Goal: Task Accomplishment & Management: Complete application form

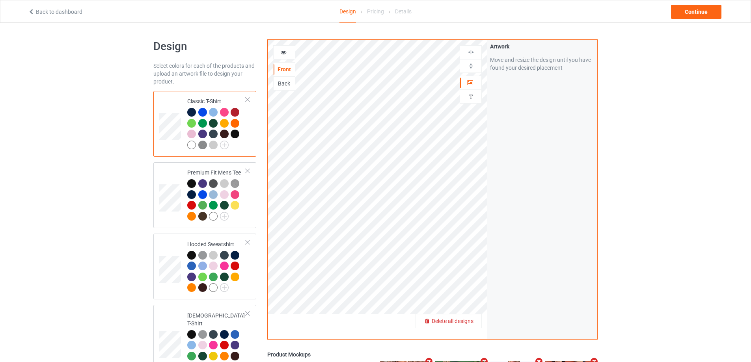
click at [465, 320] on span "Delete all designs" at bounding box center [453, 321] width 42 height 6
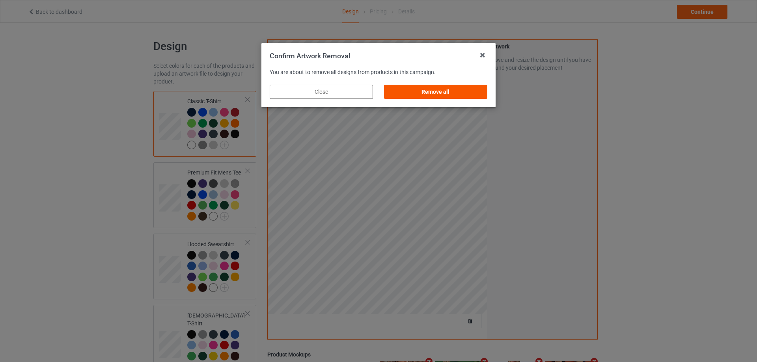
click at [462, 93] on div "Remove all" at bounding box center [435, 92] width 103 height 14
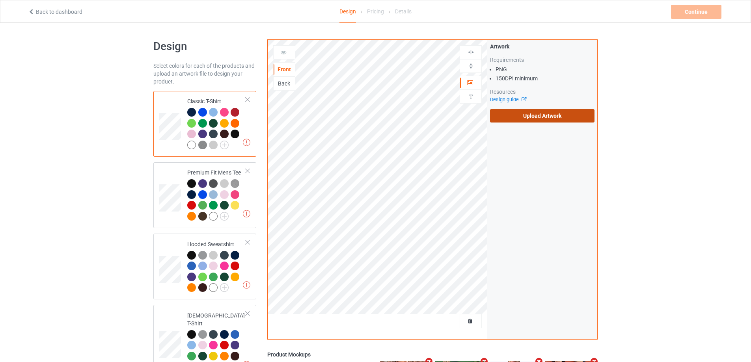
click at [519, 112] on label "Upload Artwork" at bounding box center [542, 115] width 104 height 13
click at [0, 0] on input "Upload Artwork" at bounding box center [0, 0] width 0 height 0
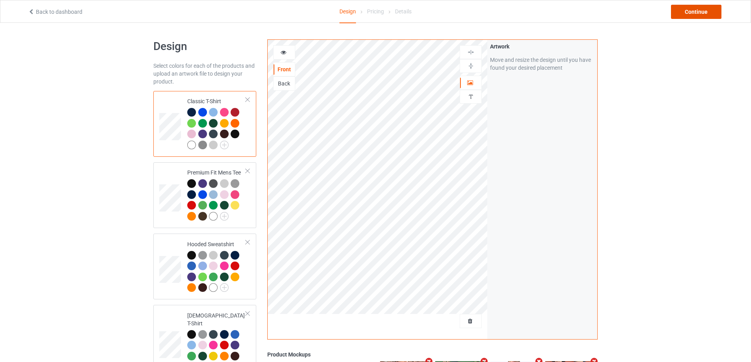
click at [694, 15] on div "Continue" at bounding box center [696, 12] width 50 height 14
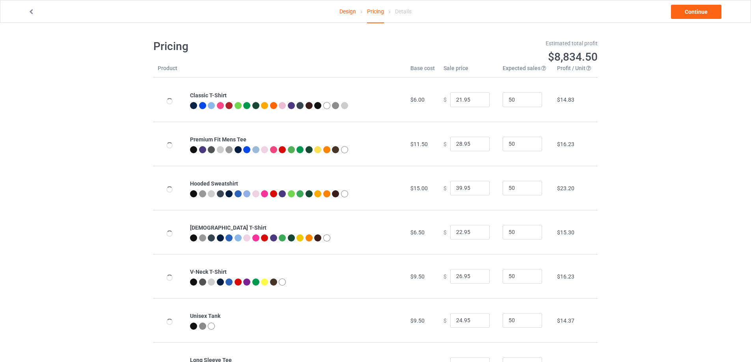
click at [694, 15] on link "Continue" at bounding box center [696, 12] width 50 height 14
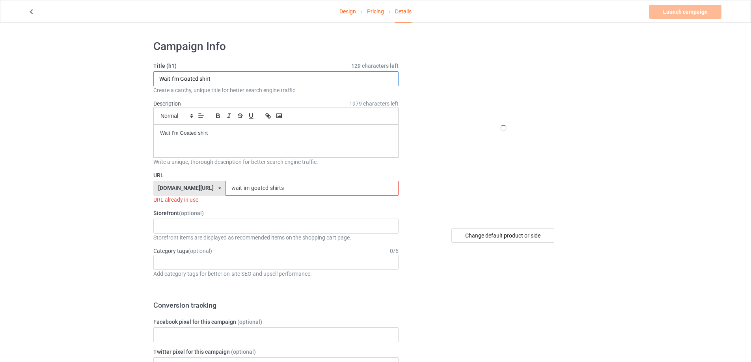
drag, startPoint x: 185, startPoint y: 70, endPoint x: 165, endPoint y: 93, distance: 30.4
paste input "Talisman I love waterboarding communists"
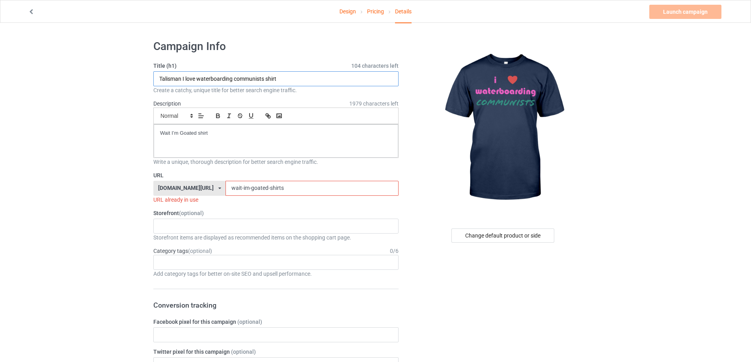
type input "Talisman I love waterboarding communists shirt"
drag, startPoint x: 130, startPoint y: 128, endPoint x: 134, endPoint y: 128, distance: 4.4
paste div
click at [189, 194] on div "[DOMAIN_NAME][URL] [DOMAIN_NAME][URL] [DOMAIN_NAME][URL] 5cd2f964b197f721e1cad2…" at bounding box center [275, 188] width 245 height 15
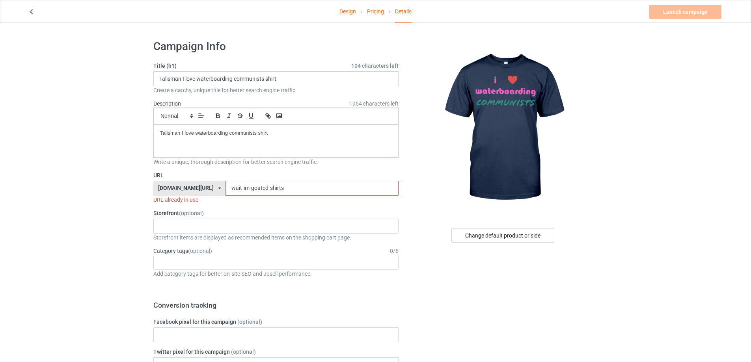
paste input "talisman-i-love-waterboarding-communists-shirt"
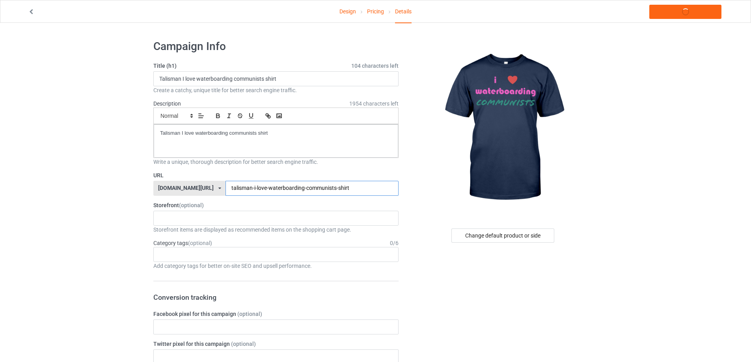
type input "talisman-i-love-waterboarding-communists-shirt"
drag, startPoint x: 289, startPoint y: 136, endPoint x: 137, endPoint y: 134, distance: 152.5
click at [673, 15] on link "Launch campaign" at bounding box center [685, 12] width 72 height 14
